Goal: Task Accomplishment & Management: Manage account settings

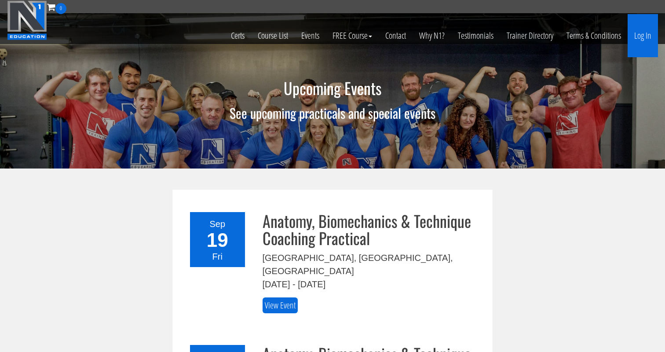
click at [635, 31] on link "Log In" at bounding box center [643, 35] width 30 height 43
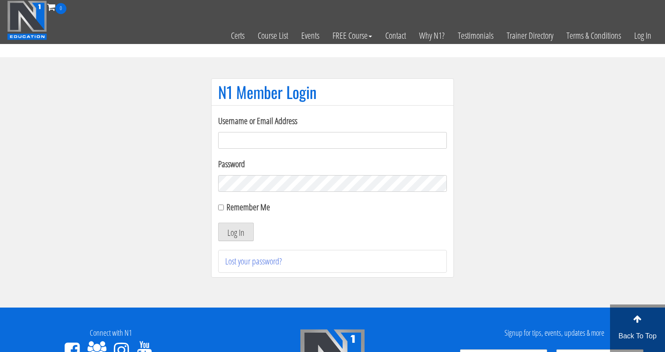
click at [315, 153] on form "Username or Email Address Password Remember Me Log In" at bounding box center [332, 177] width 229 height 127
click at [314, 147] on input "Username or Email Address" at bounding box center [332, 140] width 229 height 17
click at [346, 145] on input "Username or Email Address" at bounding box center [332, 140] width 229 height 17
type input "[EMAIL_ADDRESS][DOMAIN_NAME]"
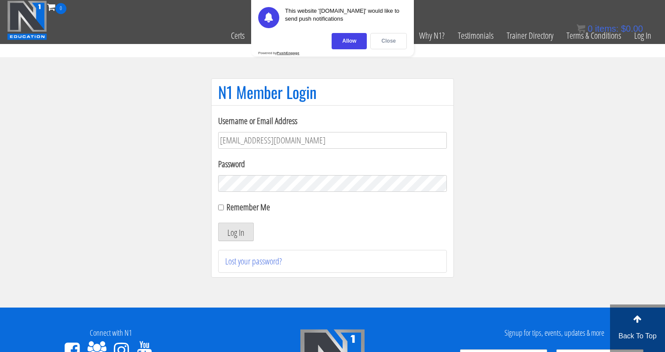
click at [399, 42] on div "Close" at bounding box center [388, 41] width 37 height 16
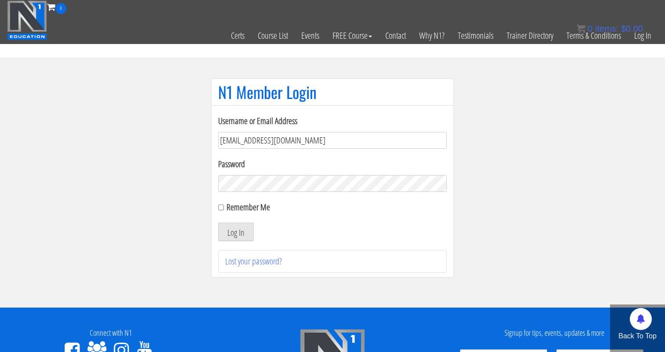
click at [321, 143] on input "[EMAIL_ADDRESS][DOMAIN_NAME]" at bounding box center [332, 140] width 229 height 17
click at [234, 174] on div "Password" at bounding box center [332, 174] width 229 height 34
click at [160, 176] on section "N1 Member Login Username or Email Address jonathanramirez.o@outlook.com Passwor…" at bounding box center [332, 182] width 665 height 250
click at [218, 223] on button "Log In" at bounding box center [236, 232] width 36 height 18
click at [241, 232] on button "Log In" at bounding box center [236, 232] width 36 height 18
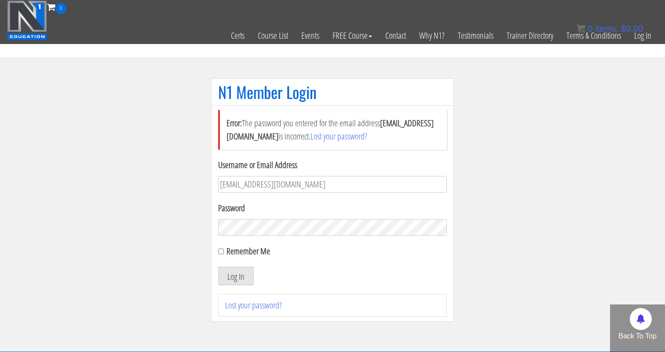
click at [173, 223] on section "N1 Member Login Error: The password you entered for the email address [EMAIL_AD…" at bounding box center [332, 204] width 665 height 294
click at [218, 267] on button "Log In" at bounding box center [236, 276] width 36 height 18
click at [233, 249] on label "Remember Me" at bounding box center [249, 251] width 44 height 12
click at [224, 249] on input "Remember Me" at bounding box center [221, 252] width 6 height 6
checkbox input "true"
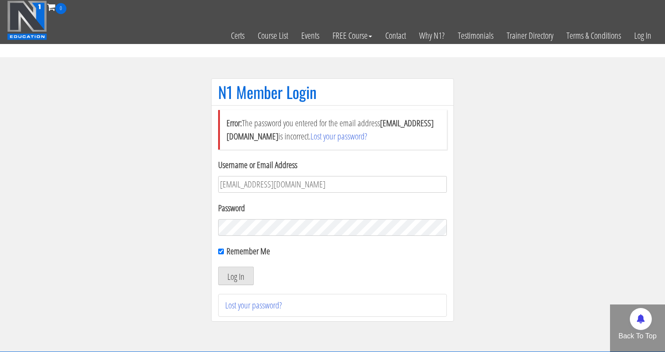
click at [242, 235] on form "Username or Email Address jonathanramirez.o@outlook.com Password Remember Me Lo…" at bounding box center [332, 221] width 229 height 127
click at [218, 267] on button "Log In" at bounding box center [236, 276] width 36 height 18
click at [230, 272] on button "Log In" at bounding box center [236, 276] width 36 height 18
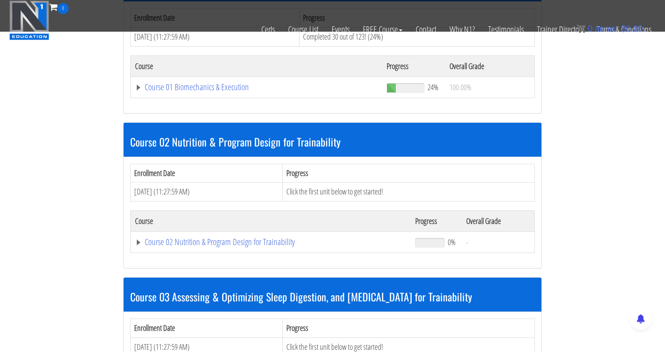
scroll to position [318, 0]
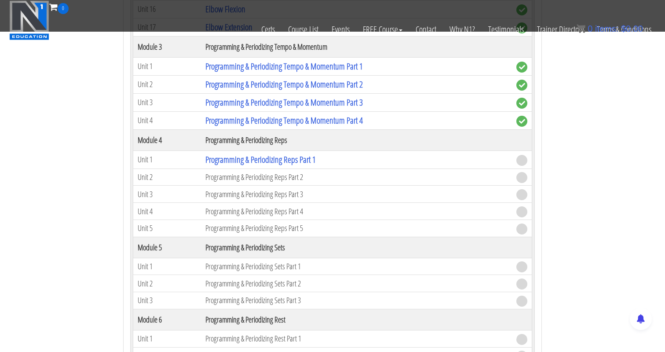
scroll to position [884, 0]
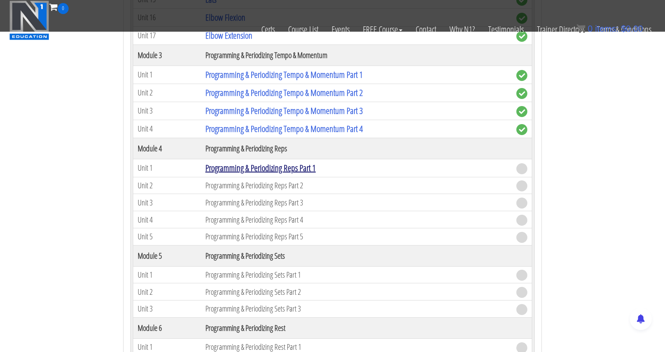
click at [269, 168] on link "Programming & Periodizing Reps Part 1" at bounding box center [260, 168] width 110 height 12
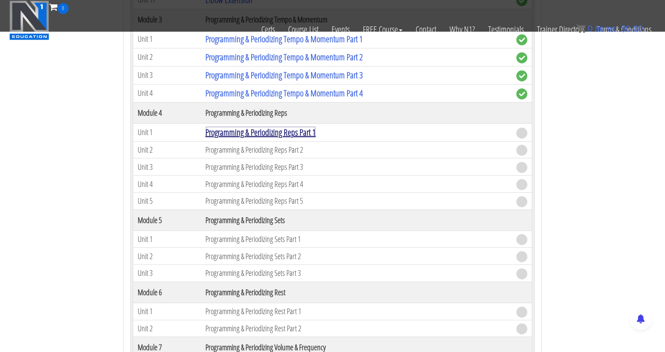
scroll to position [921, 0]
click at [285, 130] on link "Programming & Periodizing Reps Part 1" at bounding box center [260, 132] width 110 height 12
